Goal: Navigation & Orientation: Find specific page/section

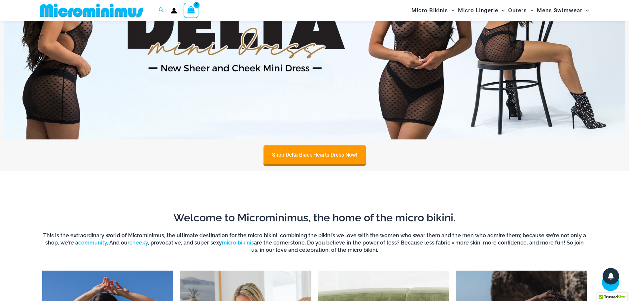
scroll to position [556, 0]
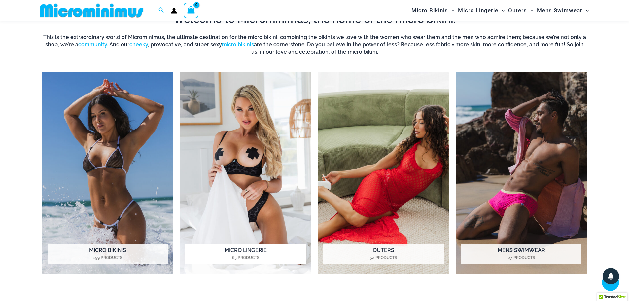
click at [234, 146] on img "Visit product category Micro Lingerie" at bounding box center [245, 173] width 131 height 202
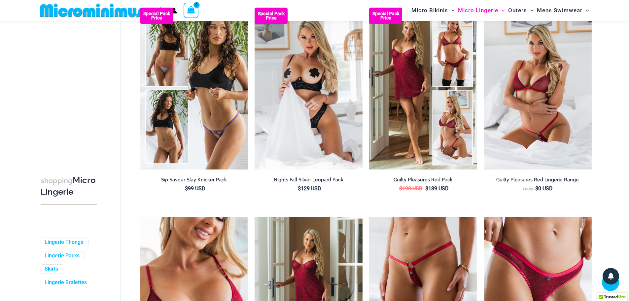
scroll to position [94, 0]
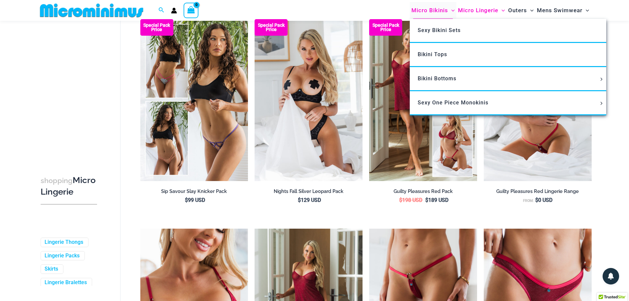
click at [435, 10] on span "Micro Bikinis" at bounding box center [429, 10] width 37 height 17
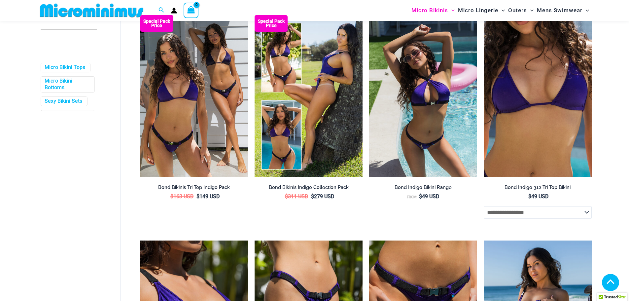
scroll to position [532, 0]
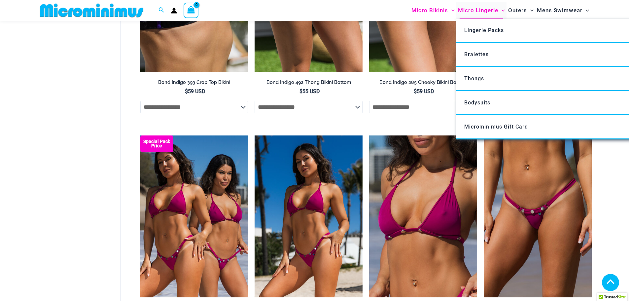
click at [474, 7] on span "Micro Lingerie" at bounding box center [478, 10] width 40 height 17
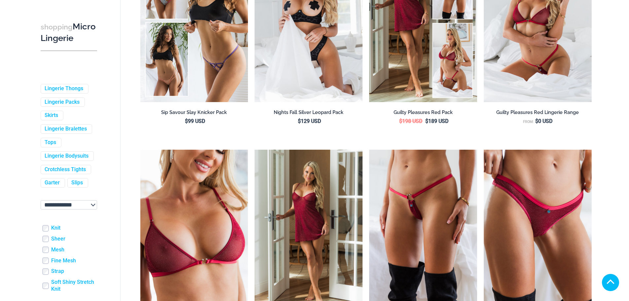
scroll to position [429, 0]
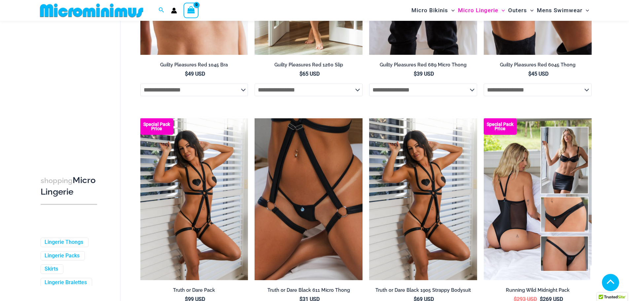
click at [97, 11] on img at bounding box center [91, 10] width 109 height 15
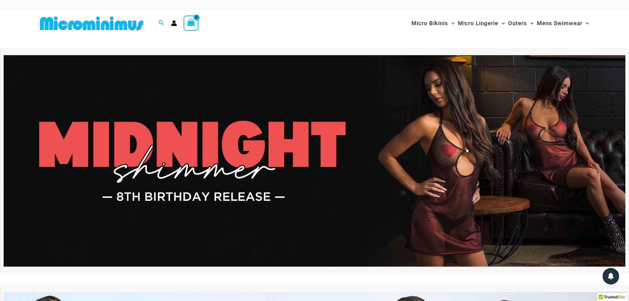
click at [230, 143] on img at bounding box center [314, 160] width 621 height 211
